Goal: Information Seeking & Learning: Learn about a topic

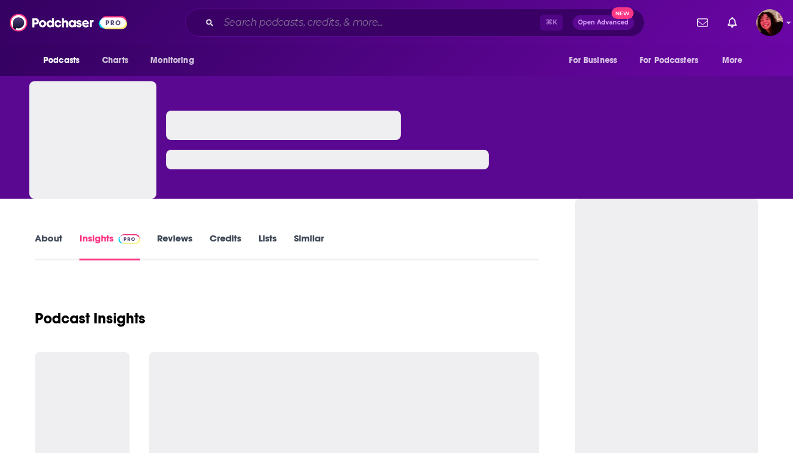
click at [439, 28] on input "Search podcasts, credits, & more..." at bounding box center [379, 23] width 321 height 20
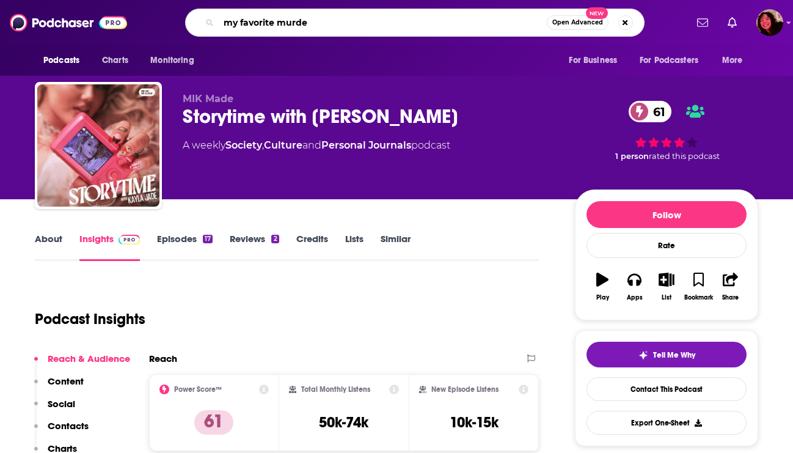
type input "my favorite murder"
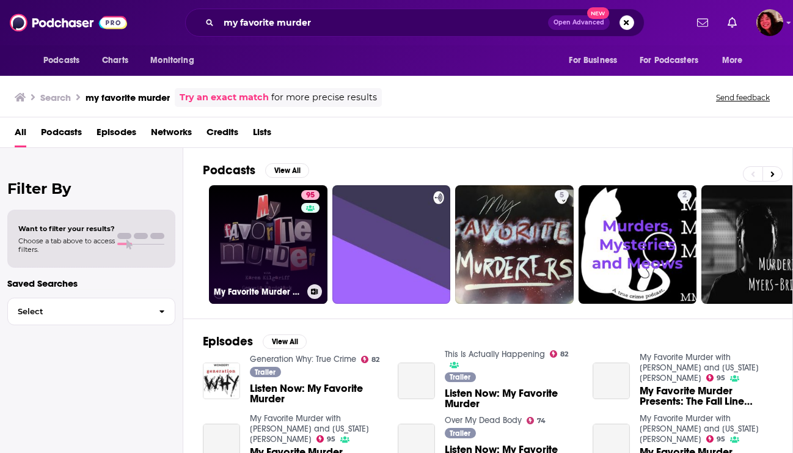
click at [271, 230] on link "95 My Favorite Murder with [PERSON_NAME] and [US_STATE][PERSON_NAME]" at bounding box center [268, 244] width 119 height 119
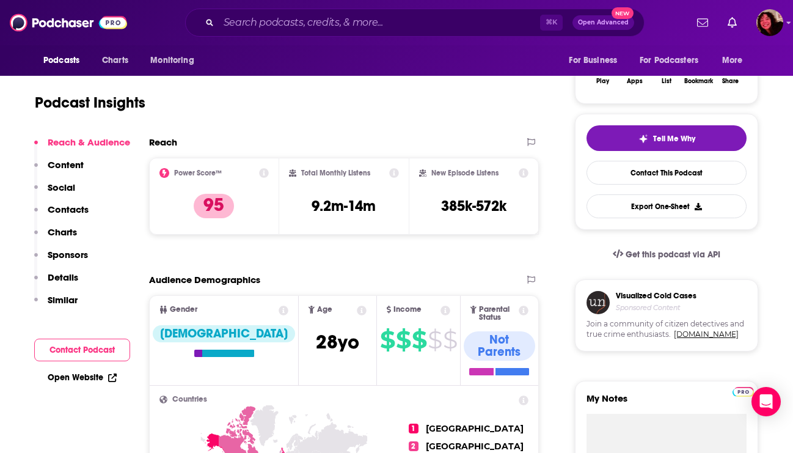
scroll to position [217, 0]
